Goal: Task Accomplishment & Management: Manage account settings

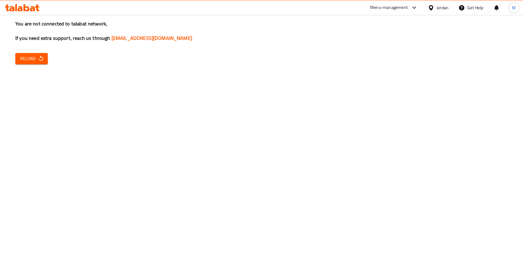
click at [166, 115] on div "You are not connected to talabat network, If you need extra support, reach us t…" at bounding box center [261, 129] width 523 height 258
click at [25, 57] on span "Reload" at bounding box center [31, 59] width 23 height 8
click at [39, 60] on icon "button" at bounding box center [41, 58] width 4 height 5
click at [37, 54] on button "Reload" at bounding box center [31, 58] width 32 height 11
click at [34, 63] on button "Reload" at bounding box center [31, 58] width 32 height 11
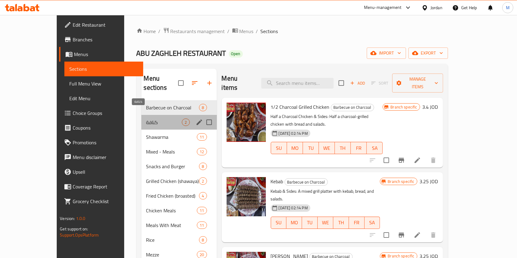
click at [146, 119] on span "كنافة" at bounding box center [164, 122] width 36 height 7
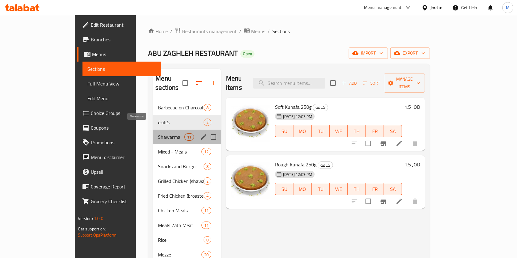
click at [158, 133] on span "Shawarma" at bounding box center [171, 136] width 26 height 7
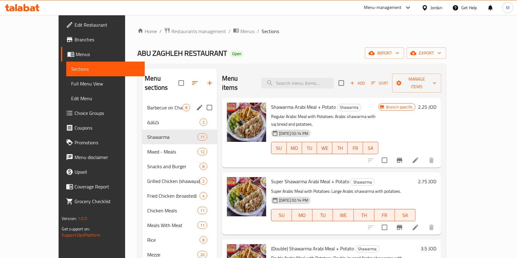
click at [160, 104] on span "Barbecue on Charcoal" at bounding box center [164, 107] width 35 height 7
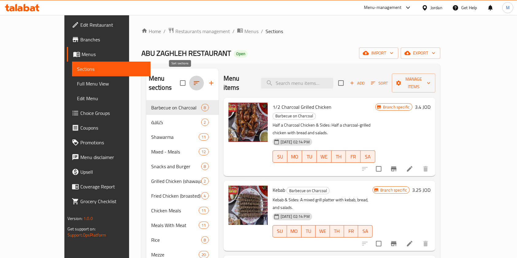
click at [194, 81] on icon "button" at bounding box center [197, 83] width 6 height 4
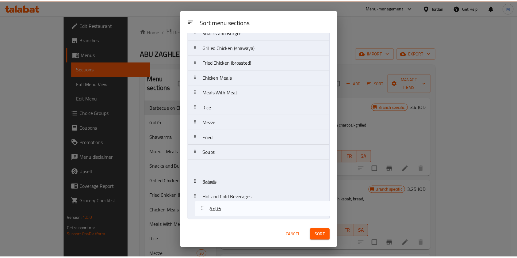
scroll to position [70, 0]
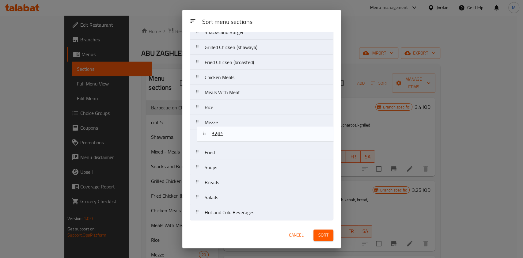
drag, startPoint x: 213, startPoint y: 78, endPoint x: 220, endPoint y: 144, distance: 65.7
click at [220, 144] on nav "Barbecue on Charcoal كنافة Shawarma Mixed - Meals Snacks and Burger Grilled Chi…" at bounding box center [262, 99] width 144 height 241
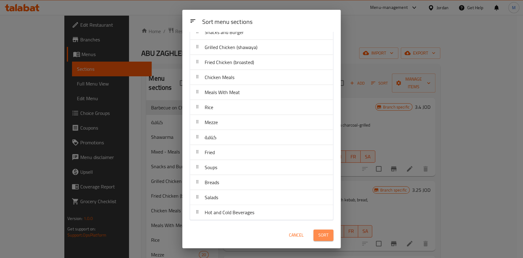
click at [316, 232] on button "Sort" at bounding box center [324, 235] width 20 height 11
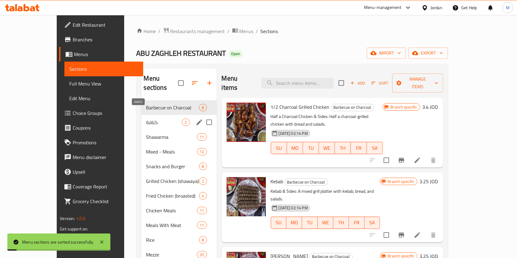
click at [141, 105] on div "Barbecue on Charcoal 8" at bounding box center [178, 107] width 75 height 15
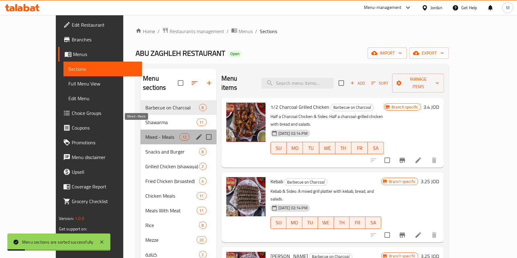
click at [145, 133] on span "Mixed - Meals" at bounding box center [162, 136] width 34 height 7
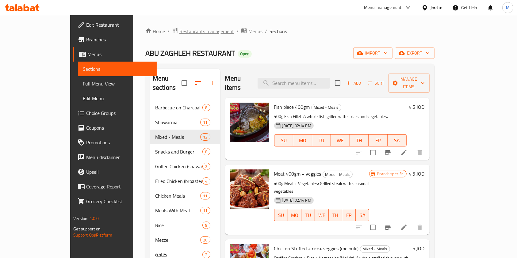
click at [179, 31] on span "Restaurants management" at bounding box center [206, 31] width 55 height 7
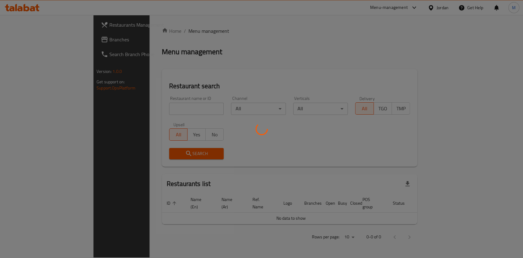
drag, startPoint x: 149, startPoint y: 111, endPoint x: 157, endPoint y: 106, distance: 9.1
click at [150, 110] on div at bounding box center [261, 129] width 523 height 258
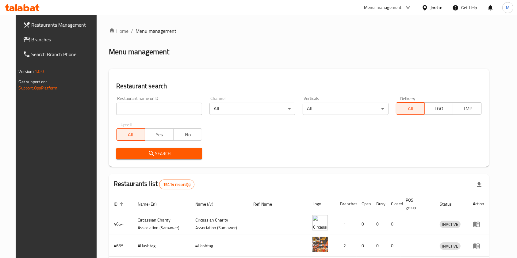
click at [159, 105] on input "search" at bounding box center [159, 109] width 86 height 12
type input "k"
type input "نمشي"
click button "Search" at bounding box center [159, 153] width 86 height 11
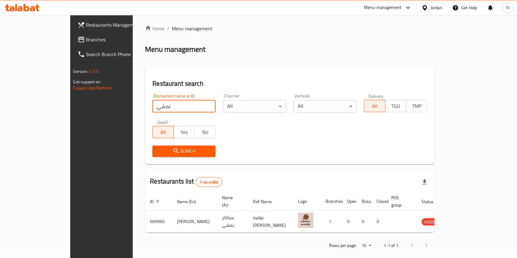
scroll to position [3, 0]
drag, startPoint x: 148, startPoint y: 107, endPoint x: 83, endPoint y: 109, distance: 65.0
click at [83, 109] on div "Restaurants Management Branches Search Branch Phone Version: 1.0.0 Get support …" at bounding box center [258, 138] width 377 height 253
type input "ن"
type input "nashmi"
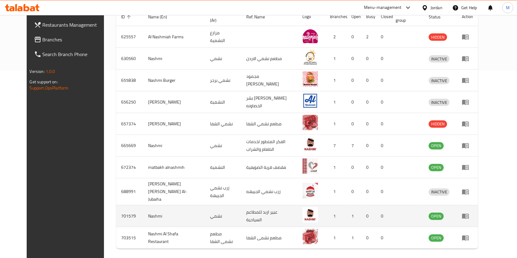
scroll to position [196, 0]
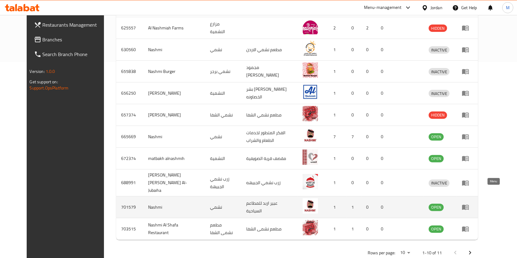
click at [473, 204] on link "enhanced table" at bounding box center [467, 207] width 11 height 7
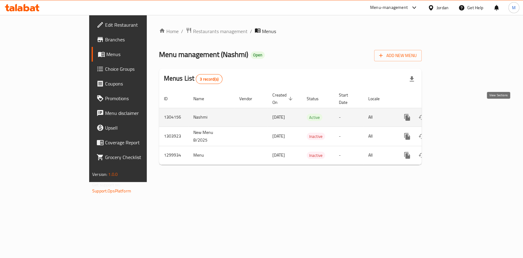
click at [459, 110] on link "enhanced table" at bounding box center [451, 117] width 15 height 15
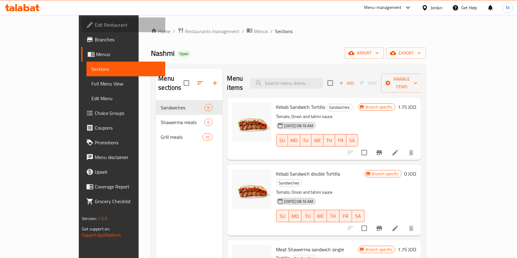
click at [95, 23] on span "Edit Restaurant" at bounding box center [128, 24] width 66 height 7
